Goal: Task Accomplishment & Management: Use online tool/utility

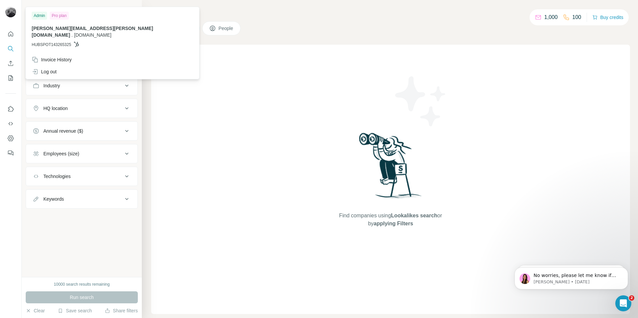
click at [15, 12] on img at bounding box center [10, 12] width 11 height 11
click at [65, 56] on div "Invoice History" at bounding box center [52, 59] width 40 height 7
click at [306, 16] on h4 "Search" at bounding box center [390, 12] width 479 height 9
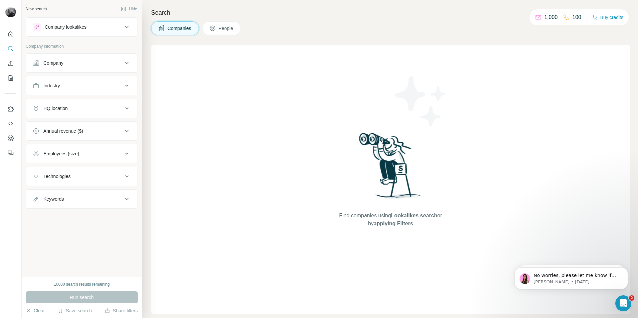
click at [285, 21] on div "Search Companies People Find companies using Lookalikes search or by applying F…" at bounding box center [390, 159] width 496 height 318
click at [293, 14] on h4 "Search" at bounding box center [390, 12] width 479 height 9
click at [123, 28] on icon at bounding box center [127, 27] width 8 height 8
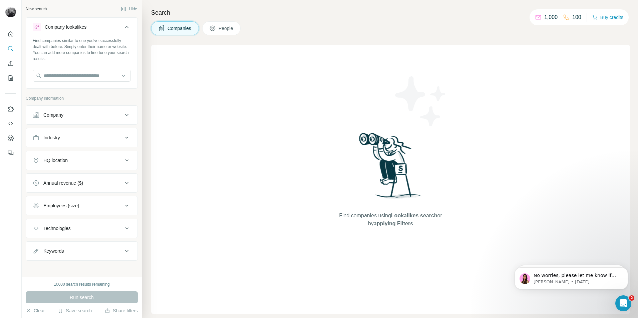
click at [93, 31] on div "Company lookalikes" at bounding box center [78, 27] width 90 height 8
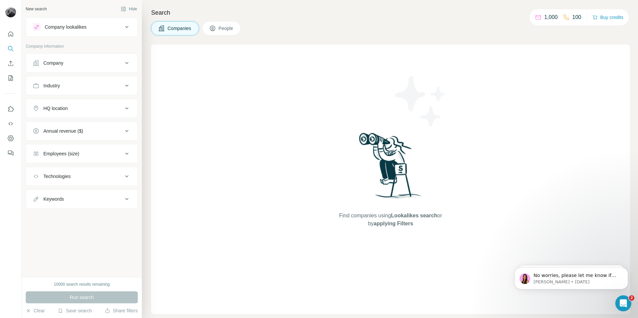
click at [125, 27] on icon at bounding box center [126, 27] width 3 height 2
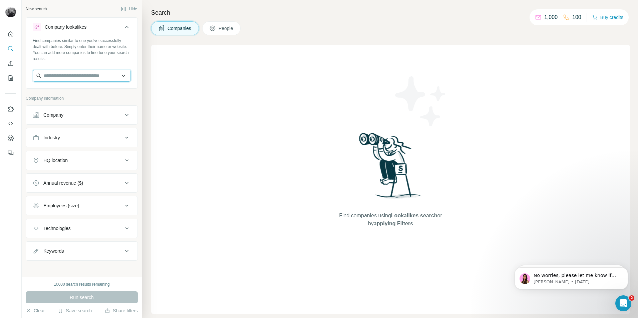
click at [71, 76] on input "text" at bounding box center [82, 76] width 98 height 12
type input "*"
click at [76, 74] on input "text" at bounding box center [82, 76] width 98 height 12
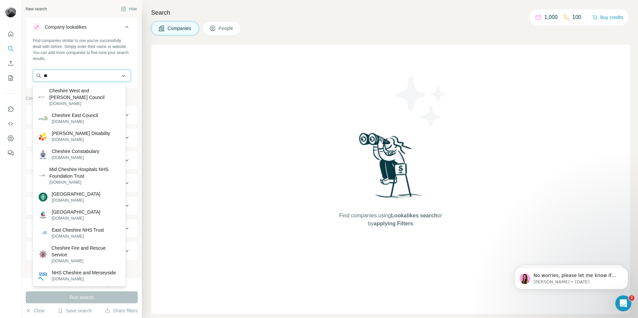
type input "*"
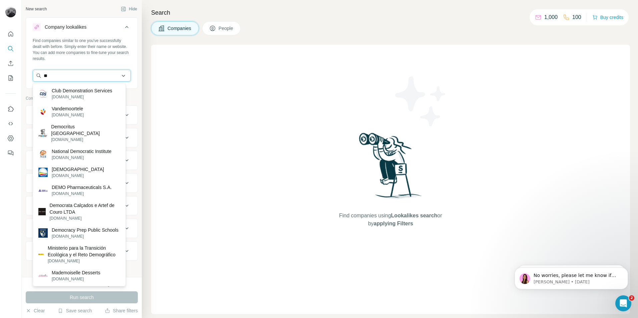
type input "*"
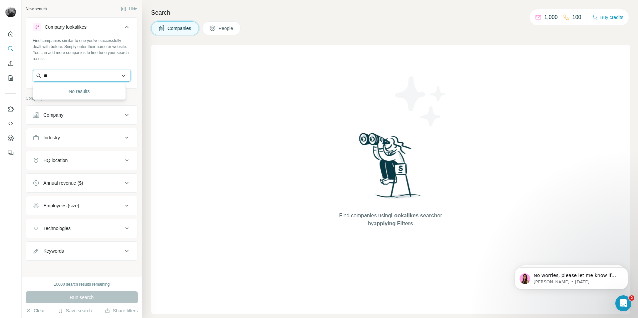
type input "*"
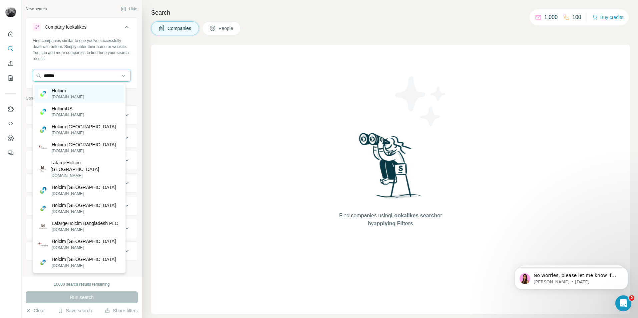
type input "******"
click at [73, 94] on p "Holcim" at bounding box center [68, 90] width 32 height 7
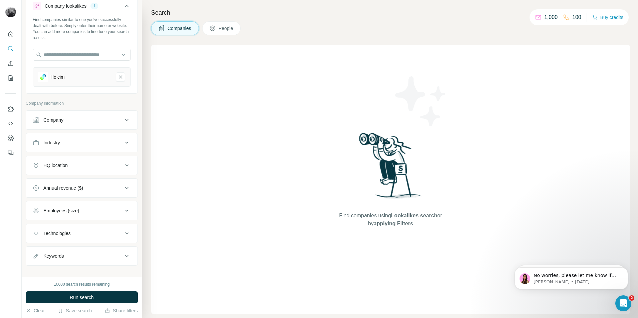
scroll to position [28, 0]
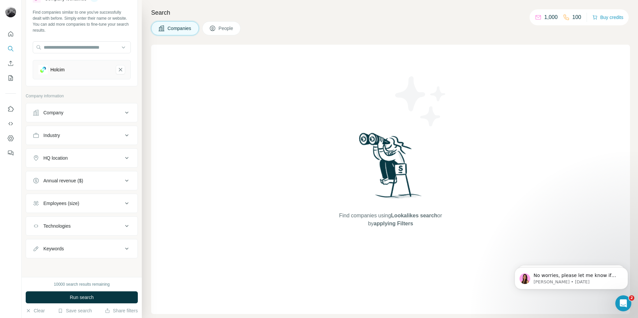
click at [79, 160] on div "HQ location" at bounding box center [78, 158] width 90 height 7
click at [72, 173] on input "text" at bounding box center [82, 175] width 98 height 12
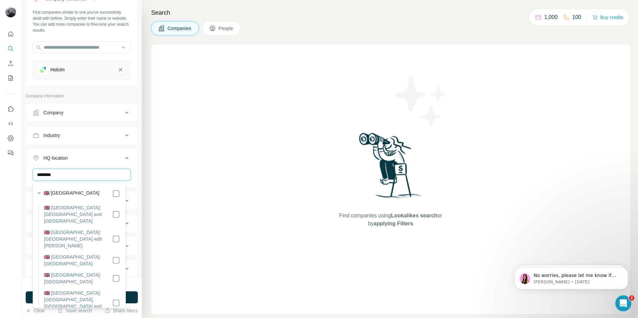
type input "********"
click at [109, 156] on div "HQ location 1" at bounding box center [78, 158] width 90 height 7
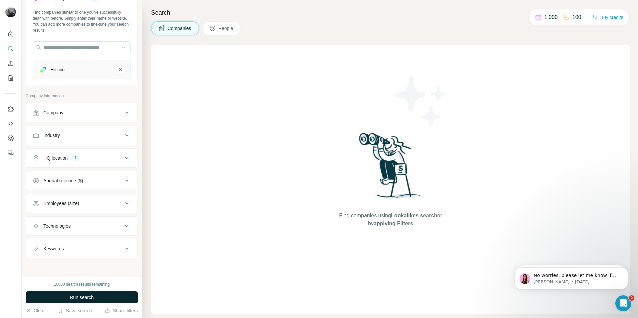
click at [80, 298] on span "Run search" at bounding box center [82, 297] width 24 height 7
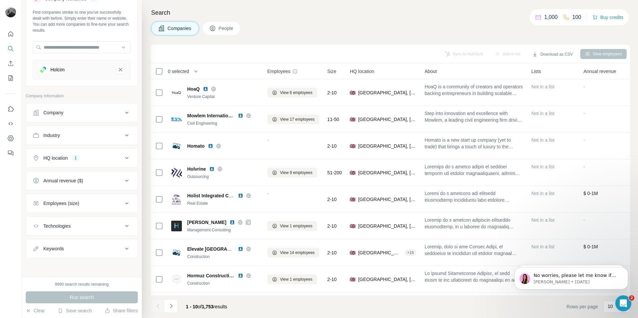
click at [222, 27] on span "People" at bounding box center [225, 28] width 15 height 7
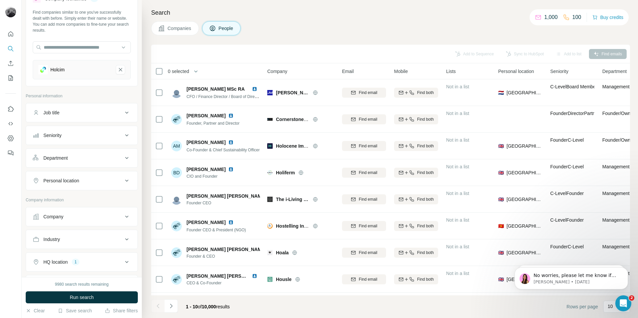
click at [110, 138] on div "Seniority" at bounding box center [78, 135] width 90 height 7
click at [43, 211] on span "Manager" at bounding box center [51, 212] width 21 height 7
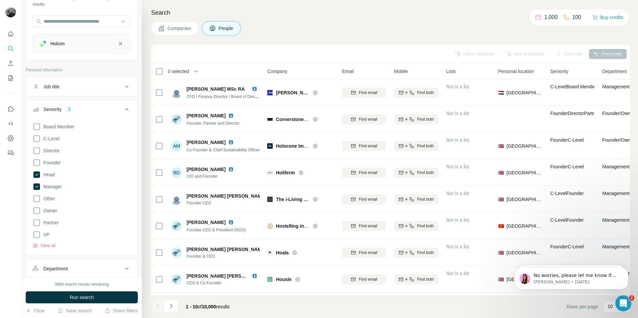
scroll to position [62, 0]
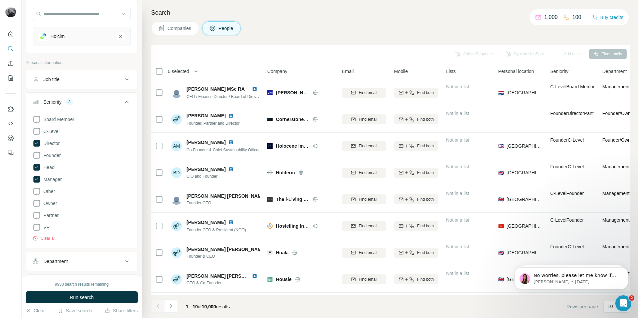
click at [124, 102] on icon at bounding box center [127, 102] width 8 height 8
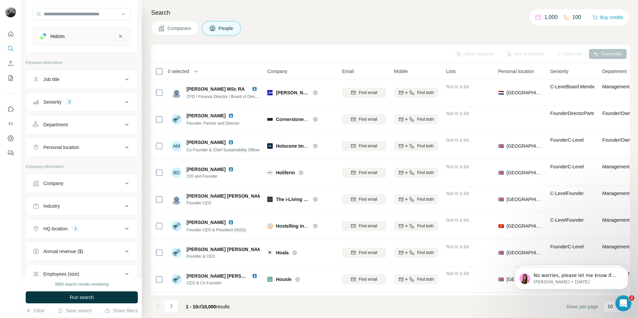
click at [100, 125] on div "Department" at bounding box center [78, 124] width 90 height 7
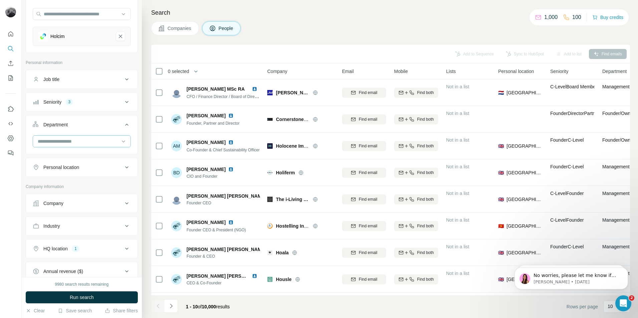
click at [115, 142] on div at bounding box center [82, 141] width 98 height 12
click at [64, 159] on p "Procurement" at bounding box center [51, 160] width 27 height 7
click at [120, 144] on icon at bounding box center [123, 141] width 7 height 7
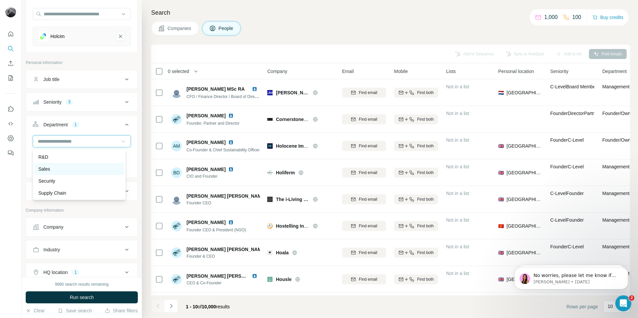
scroll to position [240, 0]
click at [54, 189] on p "Supply Chain" at bounding box center [52, 192] width 28 height 7
click at [120, 139] on icon at bounding box center [123, 141] width 7 height 7
click at [56, 184] on p "Operations" at bounding box center [49, 184] width 23 height 7
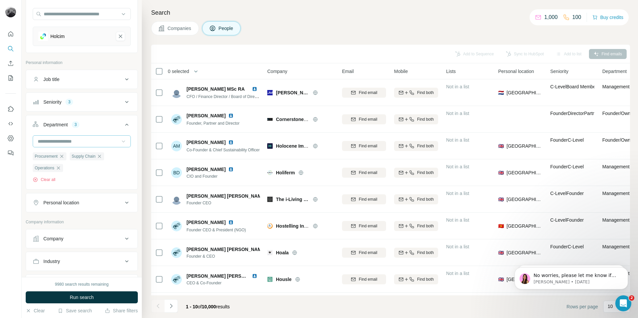
click at [123, 203] on icon at bounding box center [127, 203] width 8 height 8
click at [78, 221] on input "text" at bounding box center [82, 219] width 98 height 12
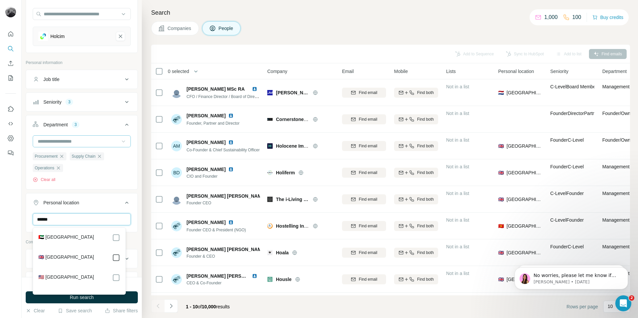
type input "******"
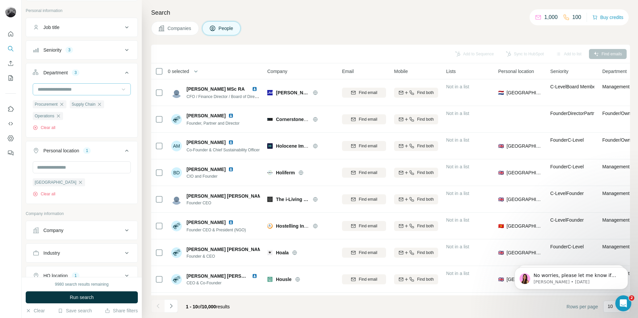
scroll to position [147, 0]
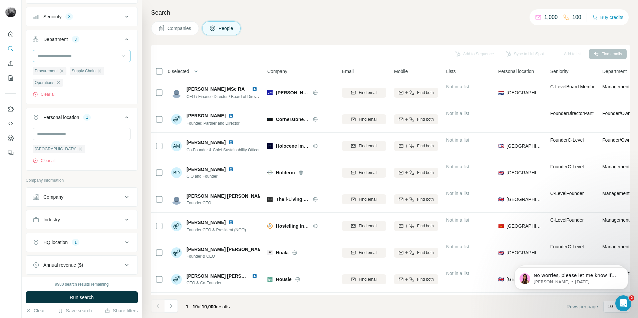
click at [123, 116] on icon at bounding box center [127, 117] width 8 height 8
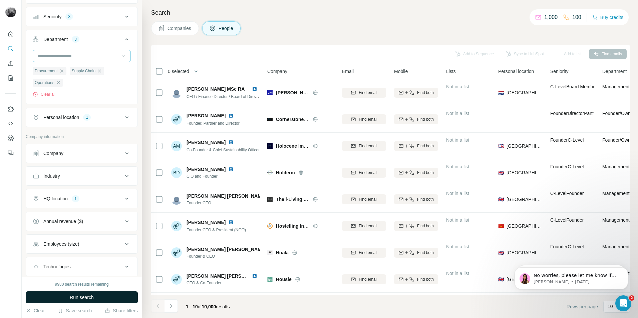
click at [87, 294] on span "Run search" at bounding box center [82, 297] width 24 height 7
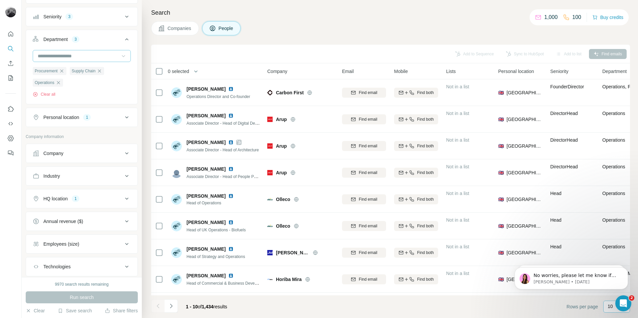
click at [610, 309] on p "10" at bounding box center [609, 306] width 5 height 7
click at [626, 244] on icon "Dismiss notification" at bounding box center [626, 245] width 4 height 4
click at [608, 254] on div "No worries, please let me know if you need further assistance Aurélie • [DATE]" at bounding box center [571, 247] width 123 height 83
click at [607, 254] on div "No worries, please let me know if you need further assistance Aurélie • [DATE]" at bounding box center [571, 247] width 123 height 83
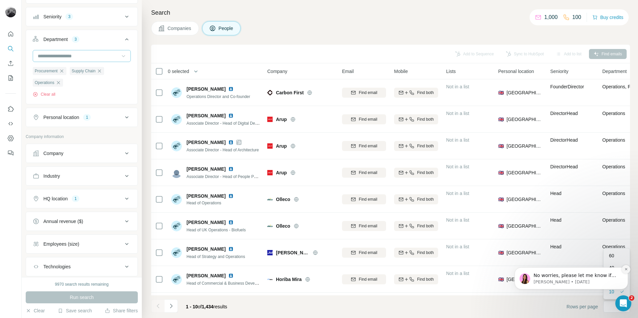
click at [626, 269] on icon "Dismiss notification" at bounding box center [626, 269] width 4 height 4
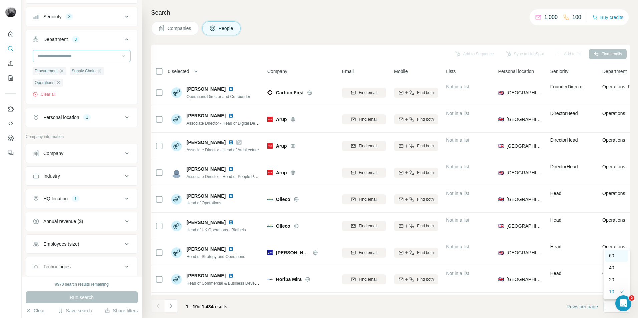
click at [617, 254] on div "60" at bounding box center [616, 255] width 15 height 7
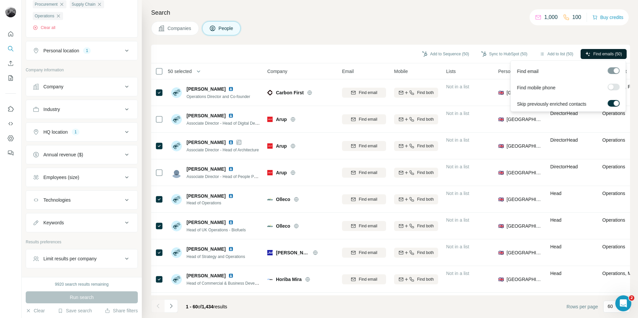
click at [600, 51] on span "Find emails (50)" at bounding box center [607, 54] width 29 height 6
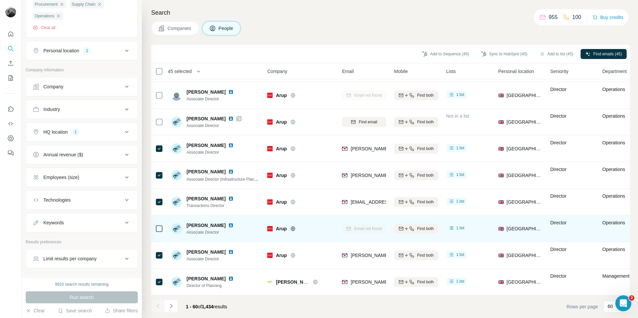
scroll to position [1388, 0]
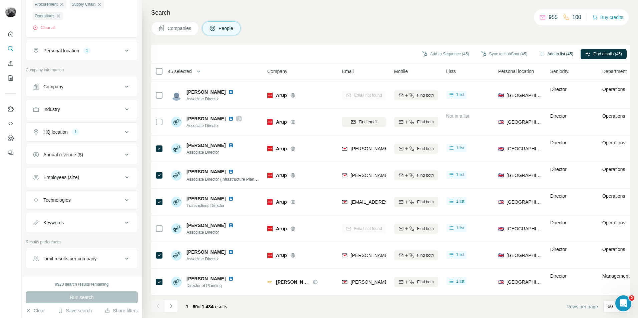
click at [557, 54] on button "Add to list (45)" at bounding box center [556, 54] width 43 height 10
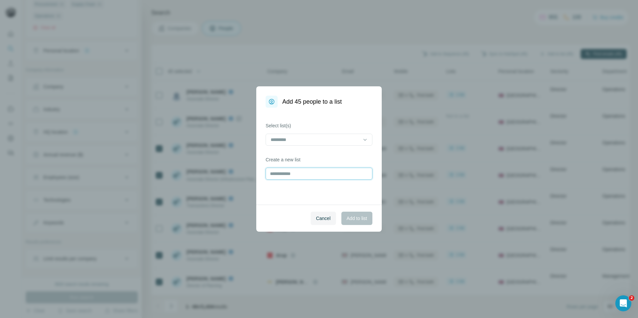
click at [285, 172] on input "text" at bounding box center [318, 174] width 107 height 12
type input "**********"
click at [359, 219] on span "Add to list" at bounding box center [357, 218] width 20 height 7
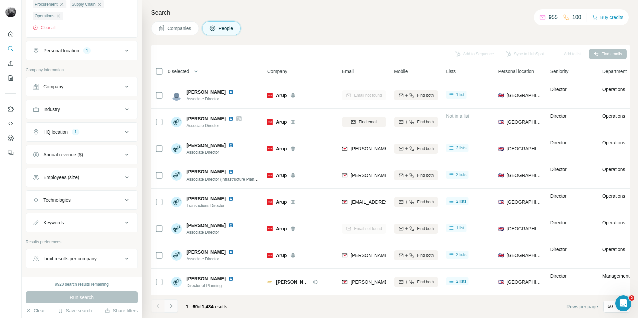
click at [172, 307] on icon "Navigate to next page" at bounding box center [171, 306] width 7 height 7
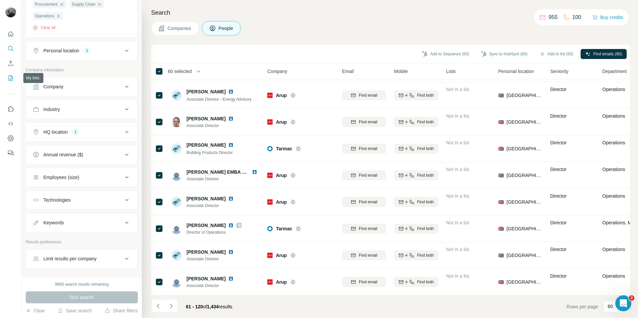
click at [12, 76] on icon "My lists" at bounding box center [10, 78] width 7 height 7
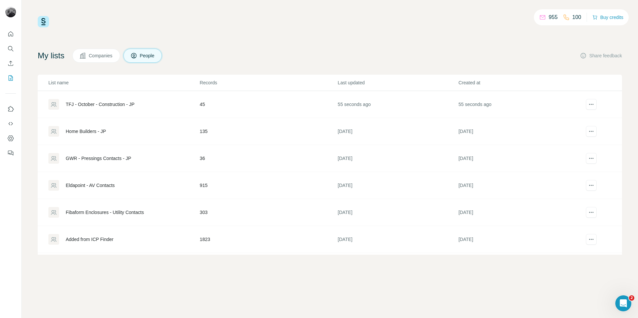
click at [129, 101] on div "TFJ - October - Construction - JP" at bounding box center [100, 104] width 69 height 7
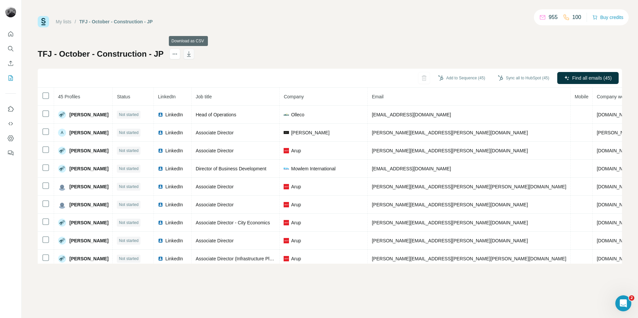
click at [189, 55] on icon "button" at bounding box center [189, 53] width 4 height 5
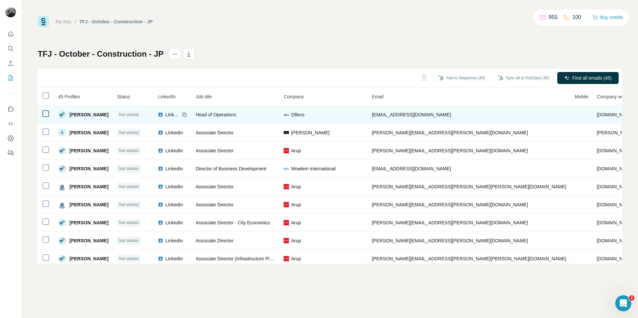
click at [180, 114] on span "LinkedIn" at bounding box center [172, 114] width 15 height 7
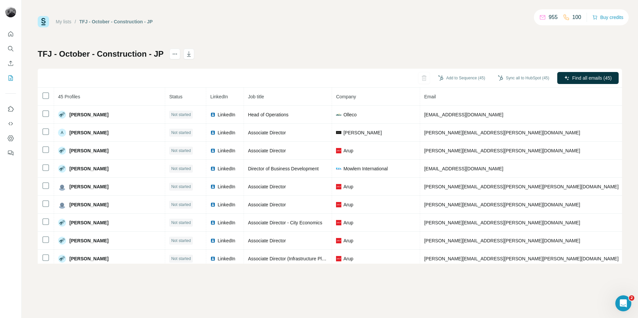
click at [251, 27] on div "My lists / TFJ - October - Construction - JP 955 100 Buy credits" at bounding box center [330, 21] width 584 height 11
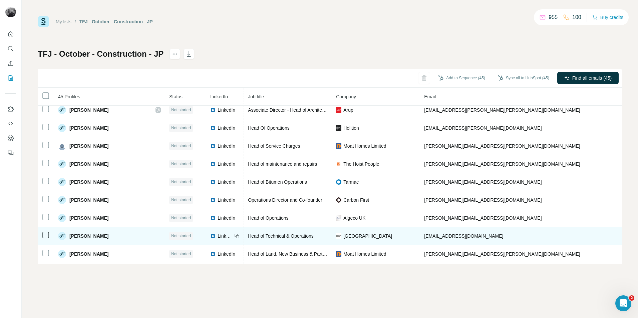
scroll to position [656, 0]
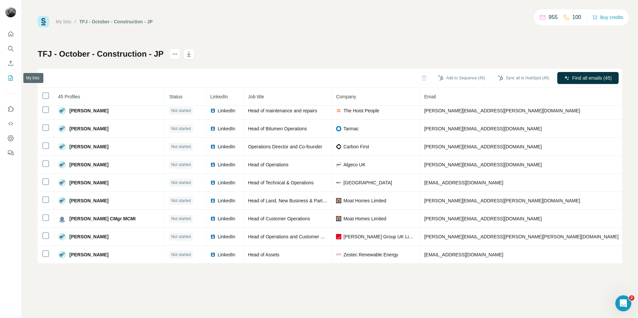
click at [11, 79] on icon "My lists" at bounding box center [11, 77] width 3 height 4
